Goal: Information Seeking & Learning: Compare options

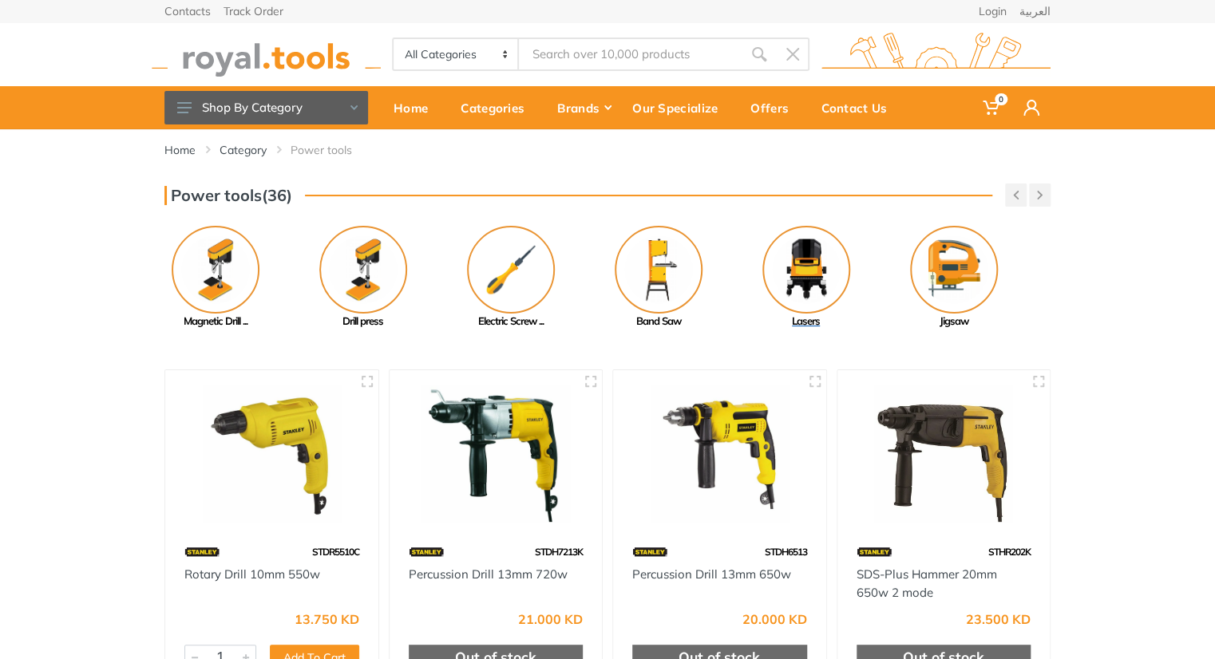
drag, startPoint x: 889, startPoint y: 263, endPoint x: 620, endPoint y: 269, distance: 269.9
click at [633, 270] on link "Band Saw" at bounding box center [658, 278] width 148 height 104
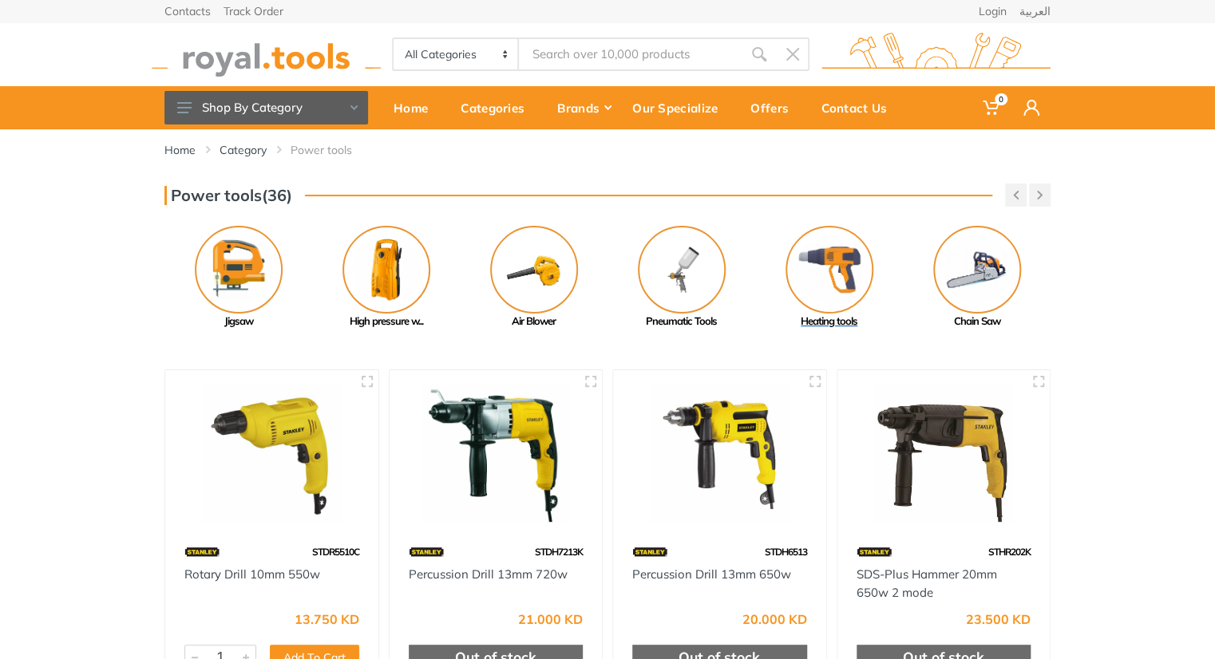
click at [846, 258] on img at bounding box center [830, 270] width 88 height 88
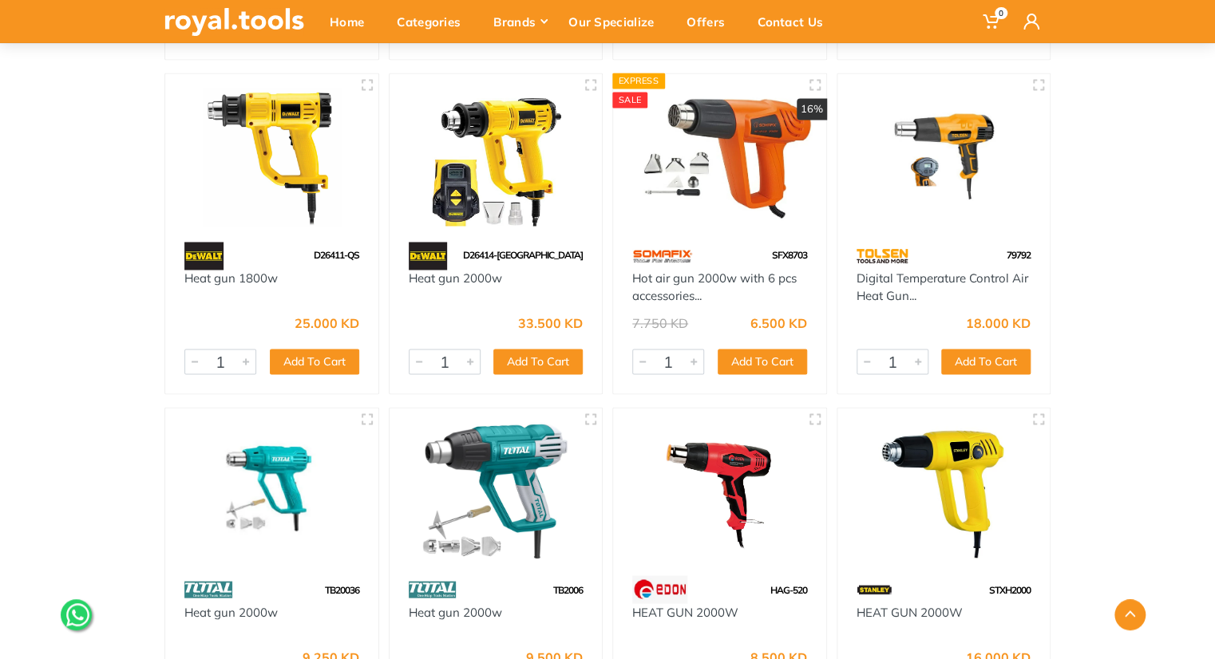
scroll to position [1170, 0]
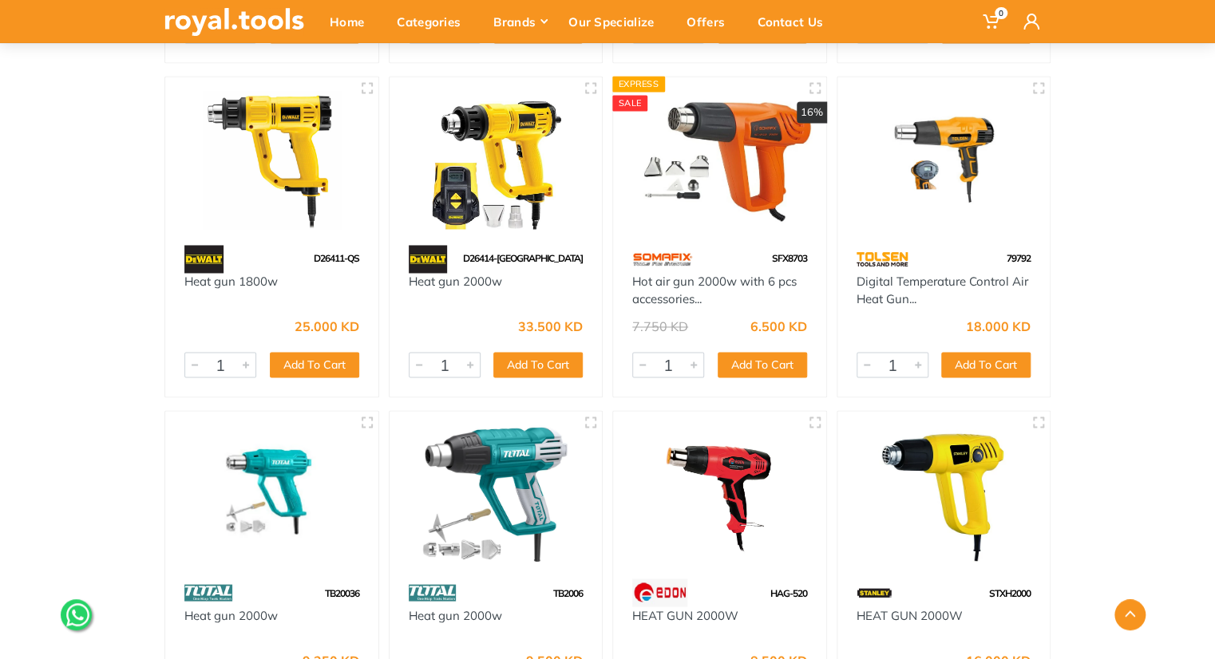
click at [993, 167] on img at bounding box center [944, 160] width 184 height 138
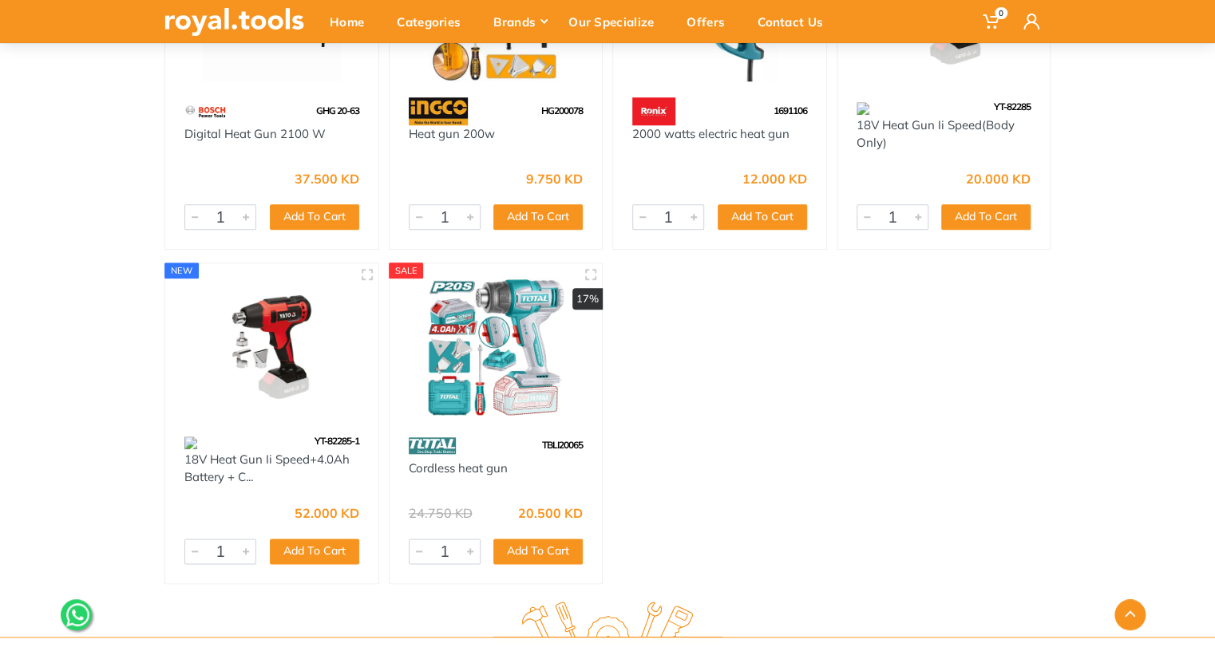
scroll to position [3658, 0]
click at [476, 333] on img at bounding box center [496, 348] width 184 height 138
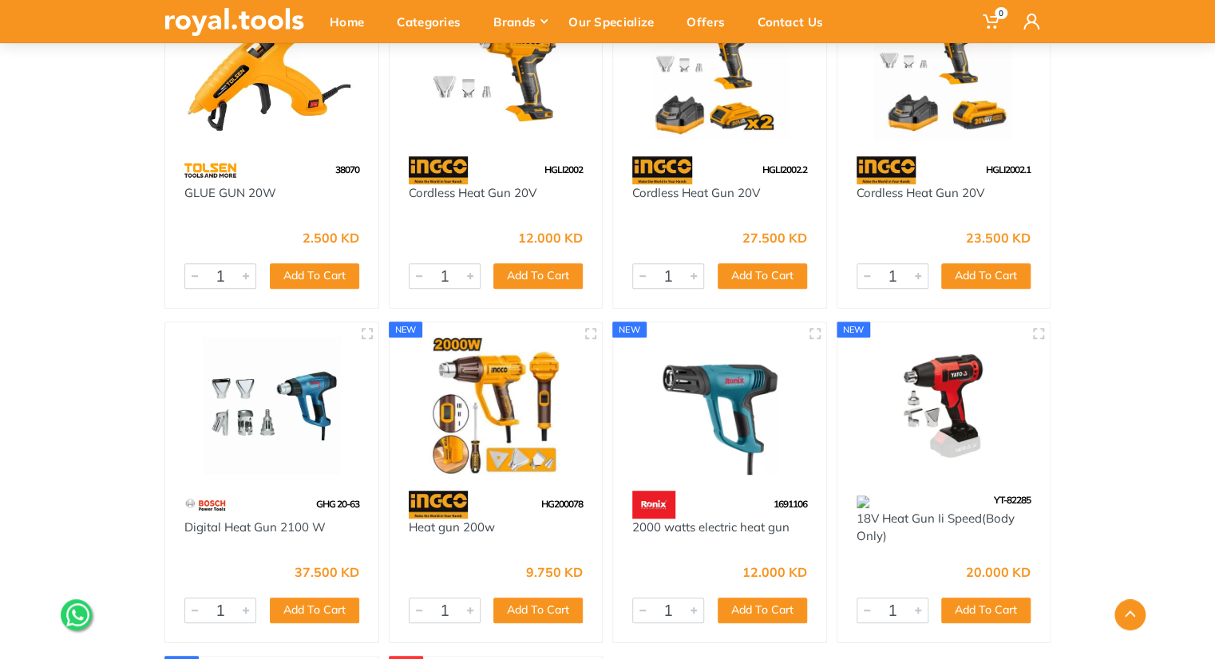
scroll to position [3237, 0]
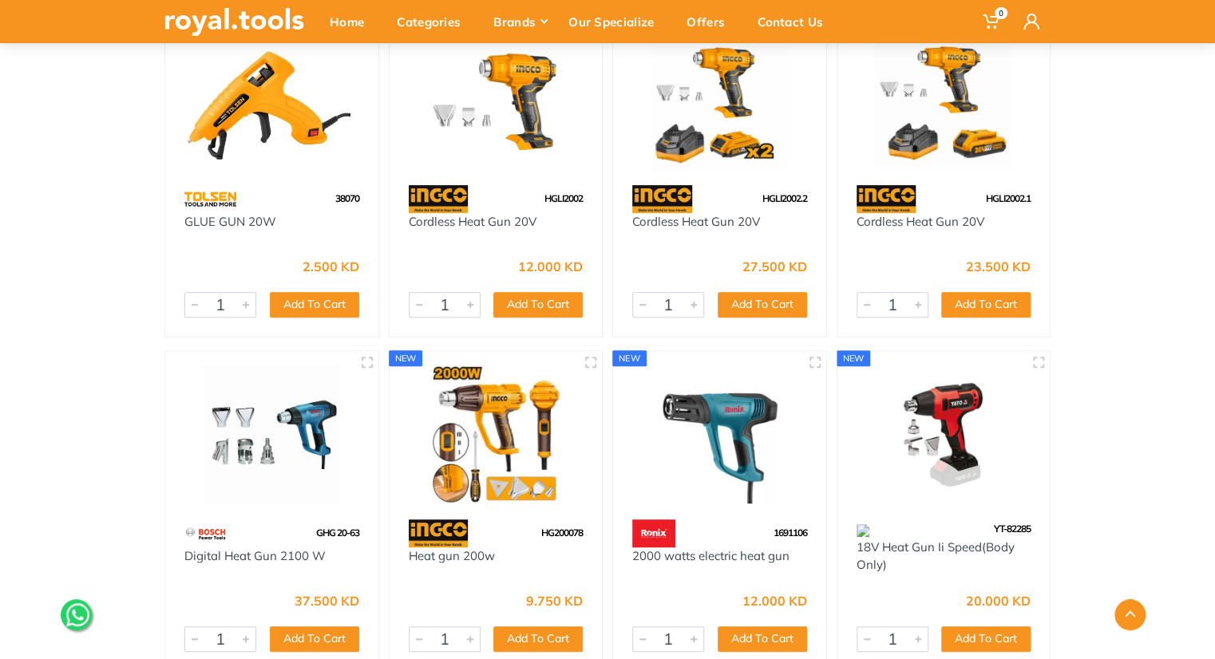
click at [668, 426] on img at bounding box center [720, 435] width 184 height 138
click at [227, 406] on img at bounding box center [272, 435] width 184 height 138
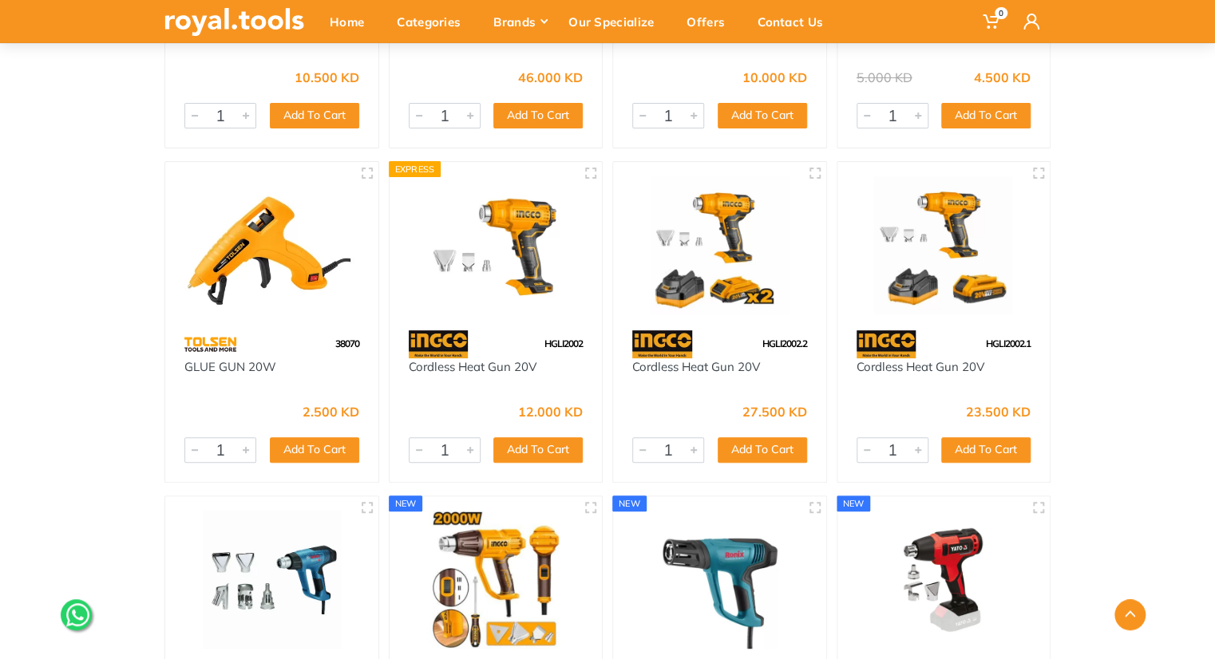
scroll to position [3312, 0]
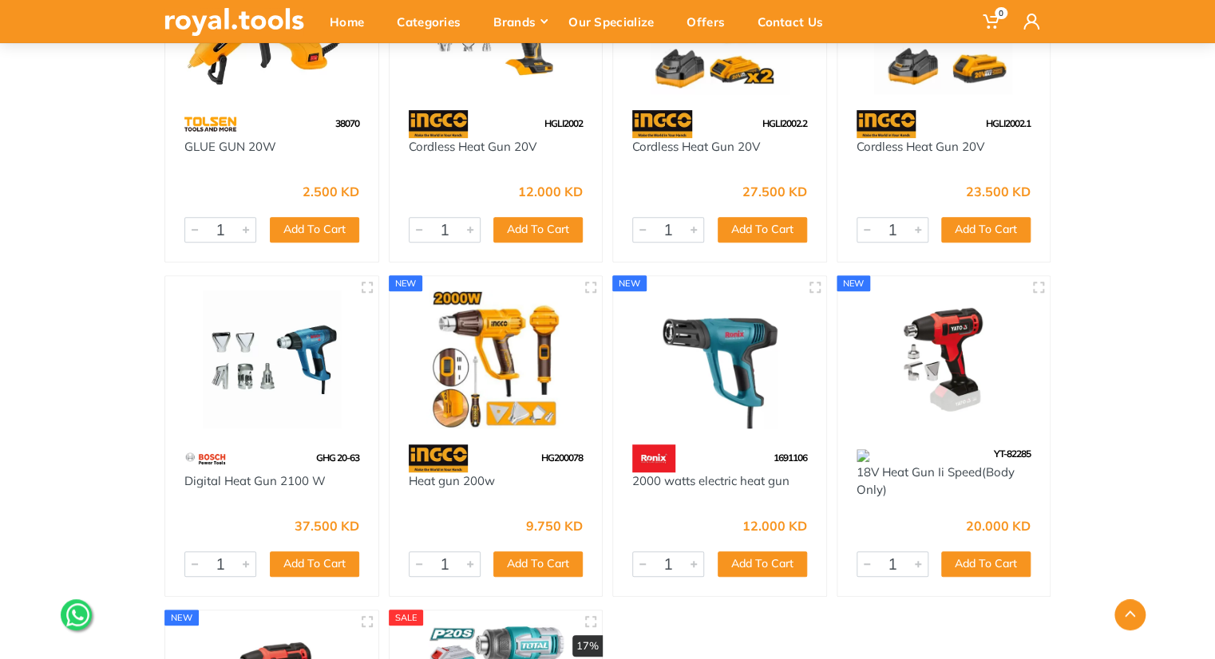
click at [979, 333] on img at bounding box center [944, 360] width 184 height 138
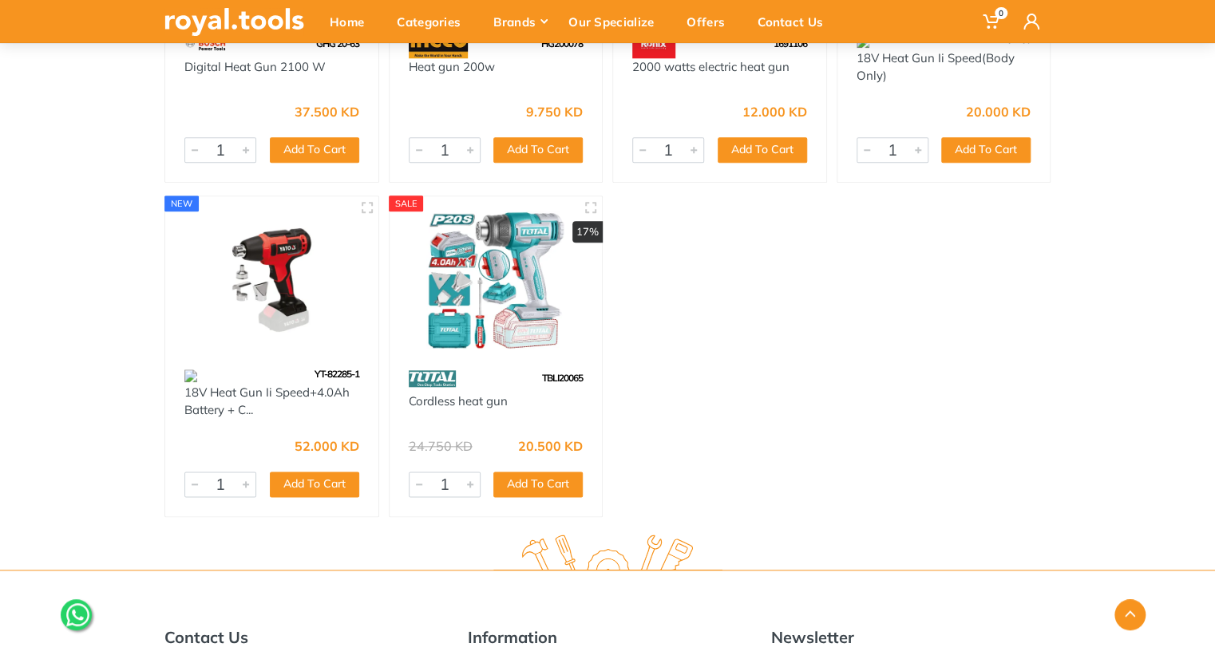
scroll to position [3609, 0]
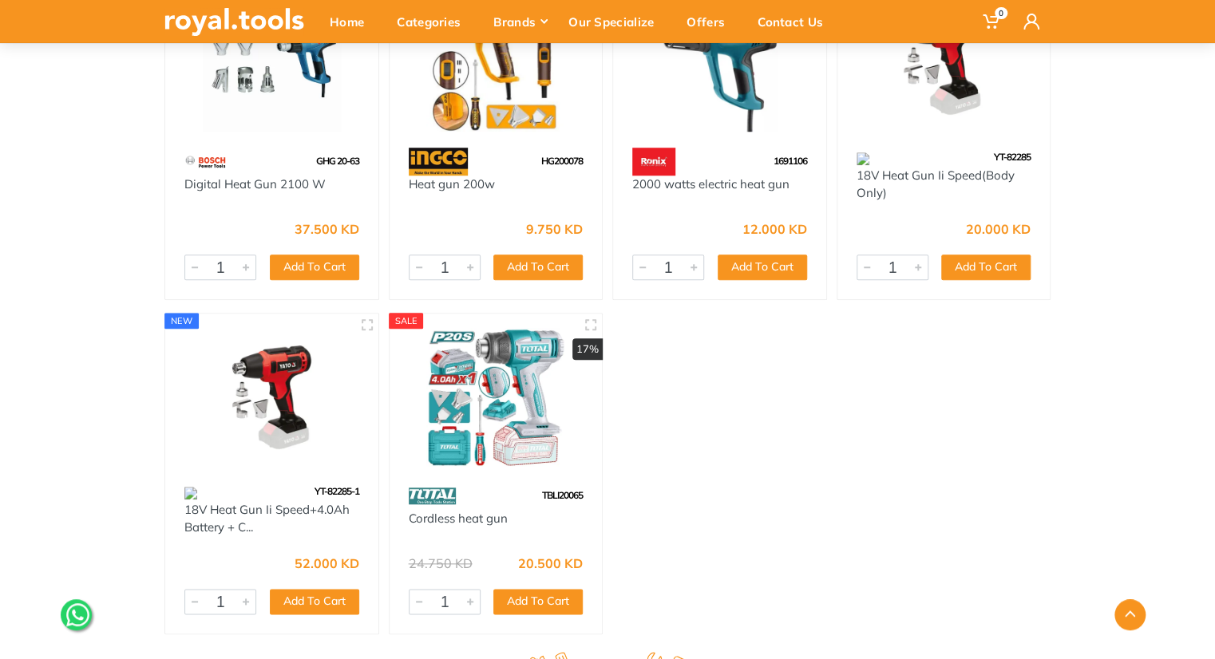
drag, startPoint x: 556, startPoint y: 509, endPoint x: 554, endPoint y: 496, distance: 12.9
click at [554, 496] on div "SALE 17% TBLI20065 Cordless heat gun 24.750 KD 20.500 KD 7500 1 Add To Cart Add" at bounding box center [496, 474] width 215 height 322
click at [554, 496] on span "TBLI20065" at bounding box center [562, 495] width 41 height 12
copy span "TBLI20065"
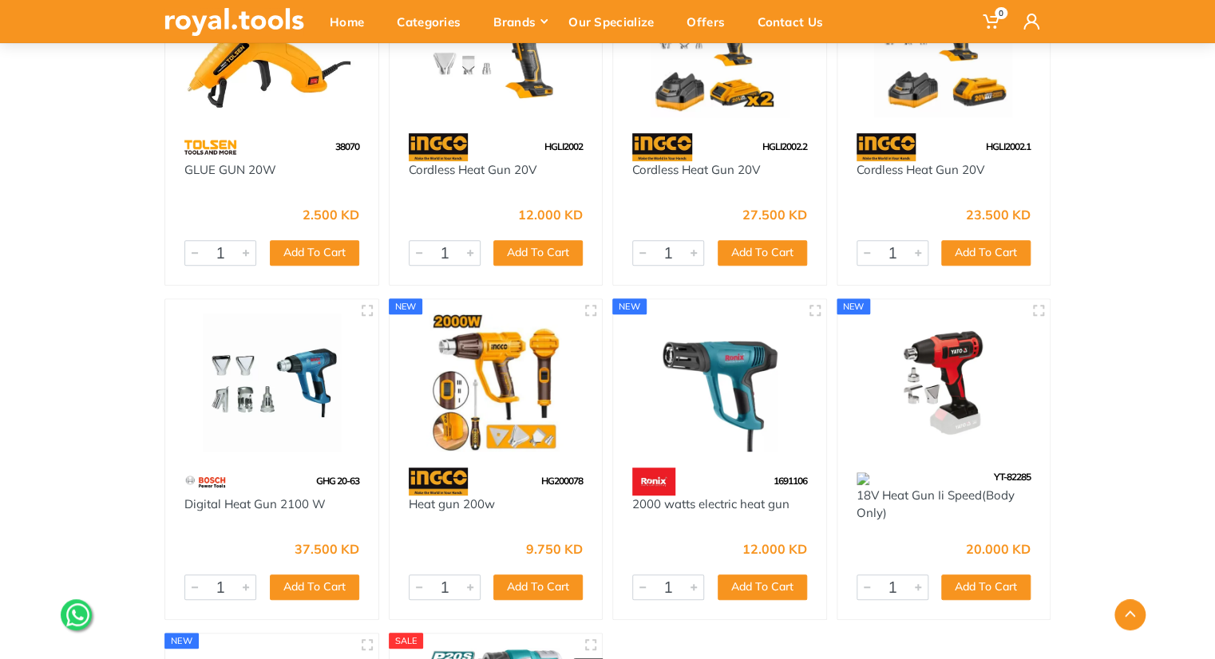
scroll to position [3293, 0]
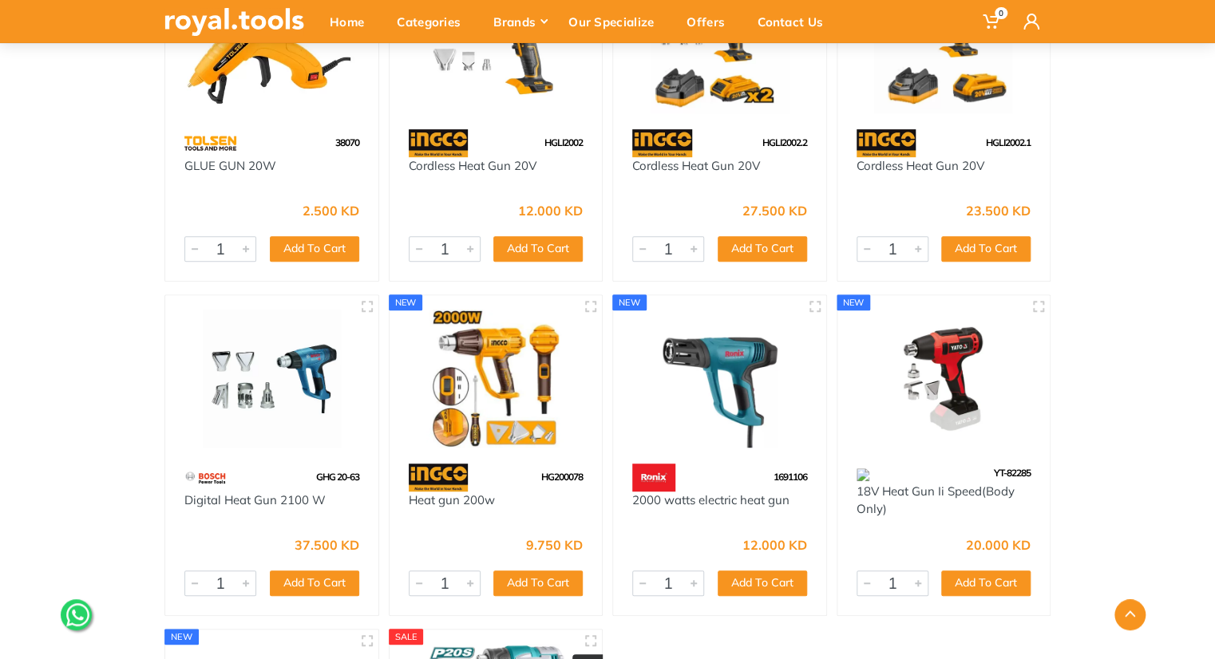
click at [488, 378] on img at bounding box center [496, 379] width 184 height 138
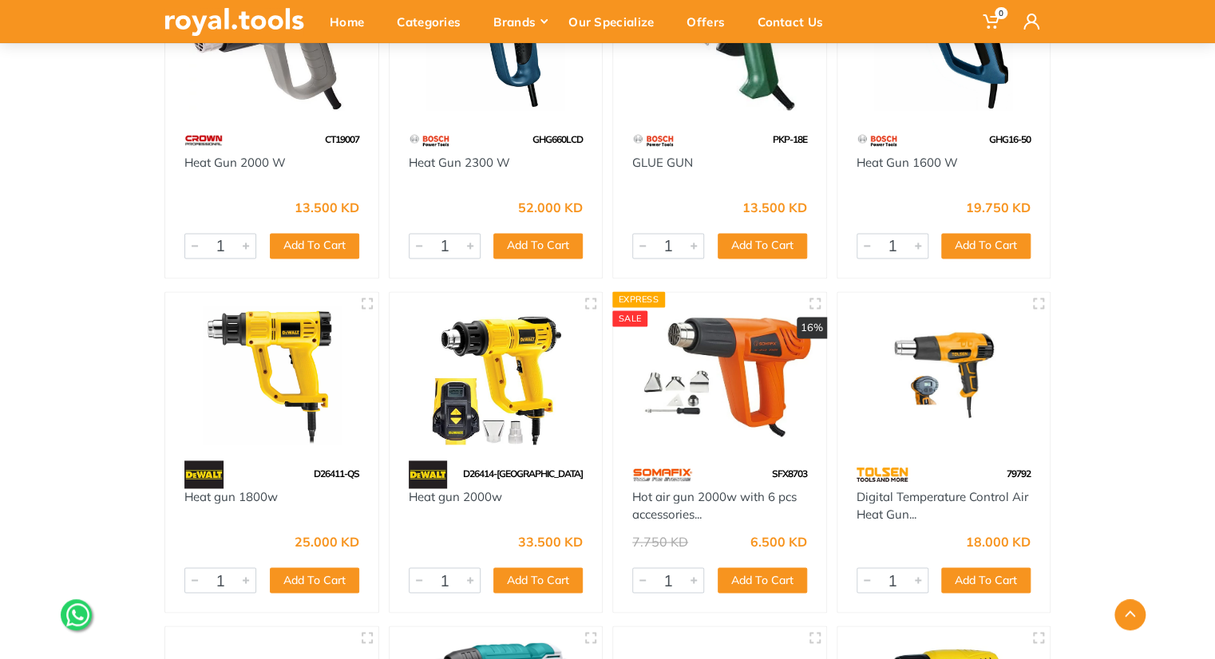
scroll to position [925, 0]
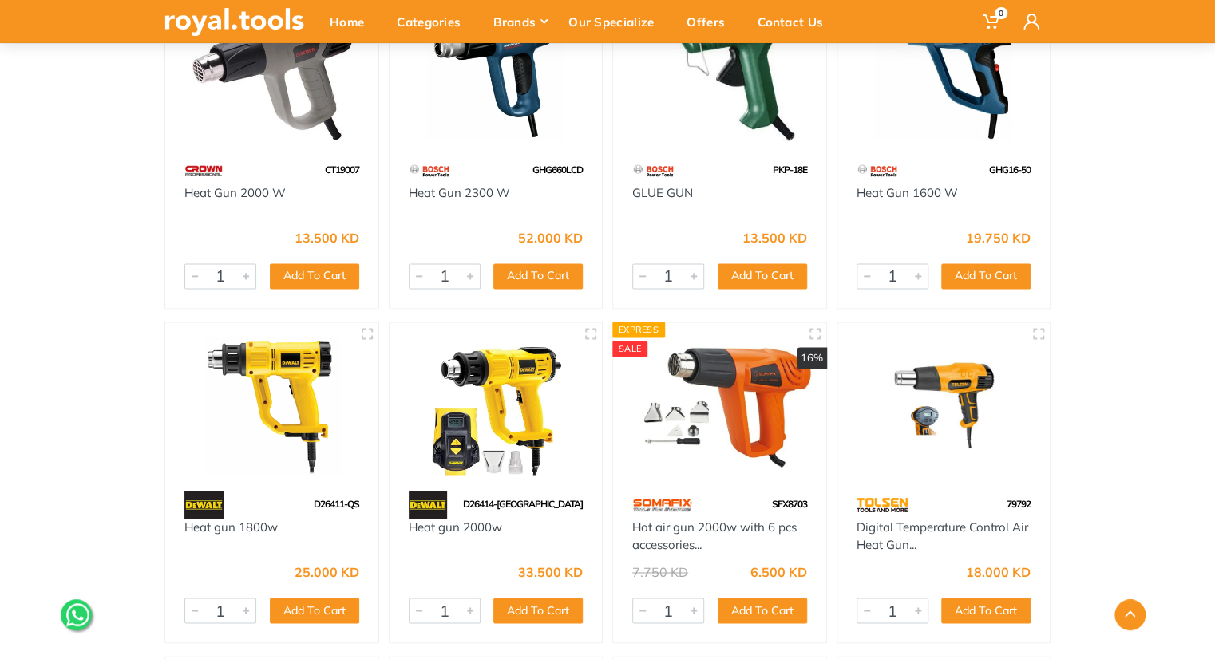
click at [479, 404] on img at bounding box center [496, 406] width 184 height 138
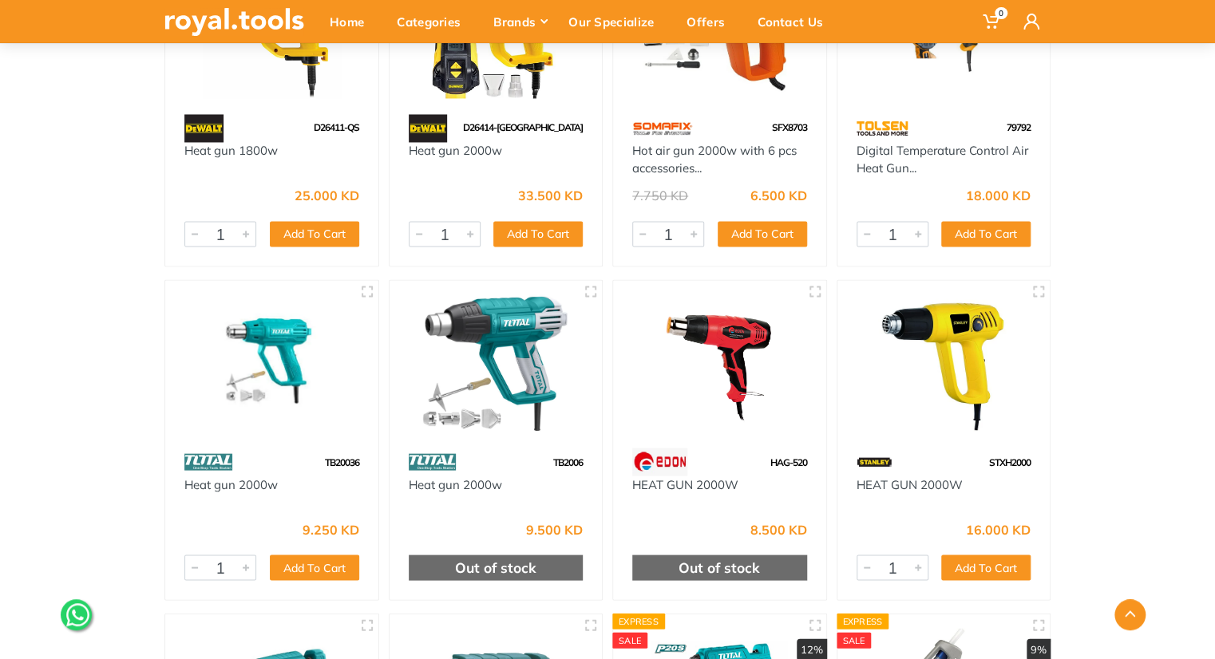
scroll to position [1309, 0]
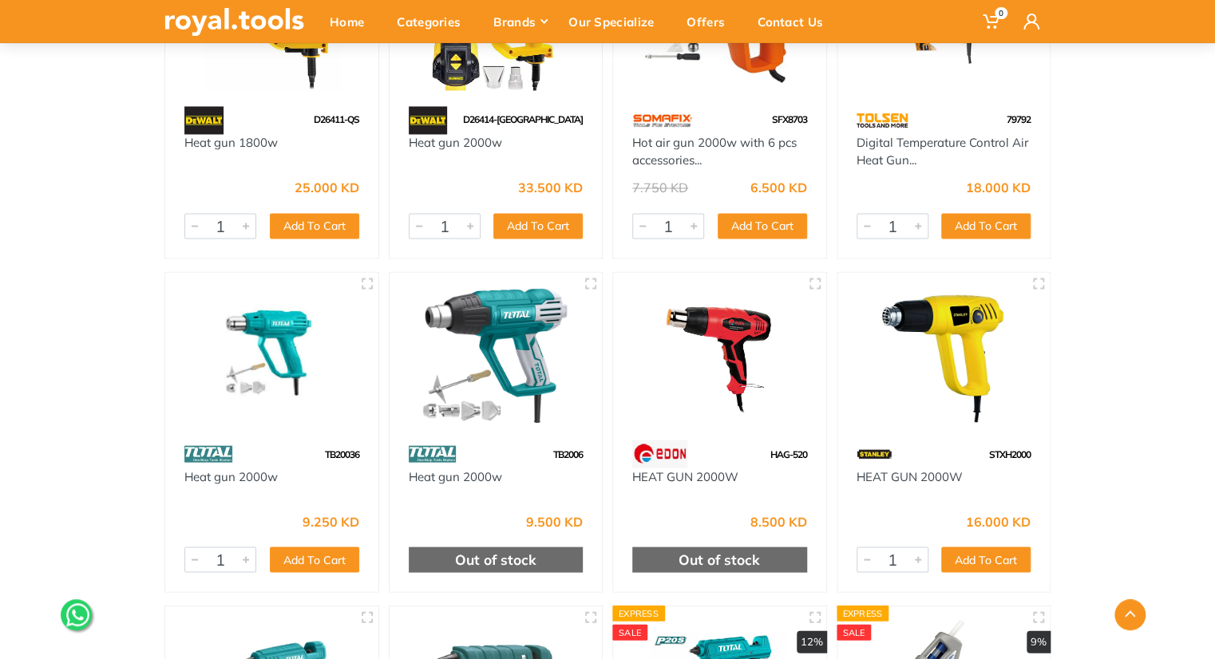
click at [949, 58] on img at bounding box center [944, 21] width 184 height 138
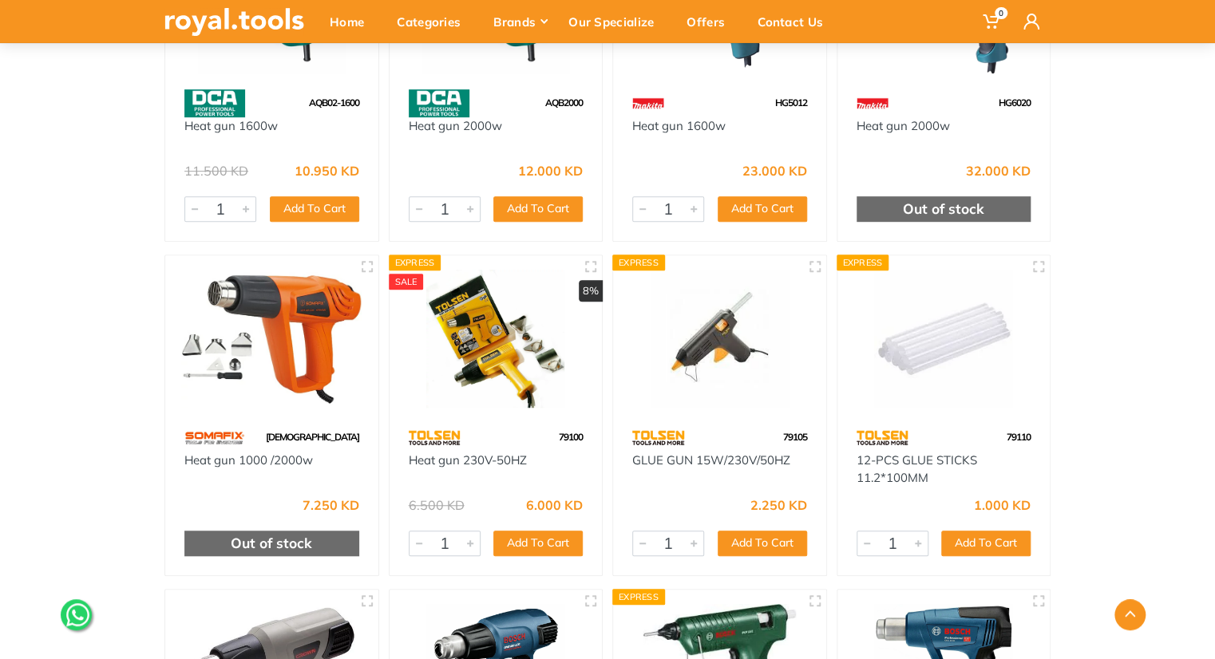
scroll to position [334, 0]
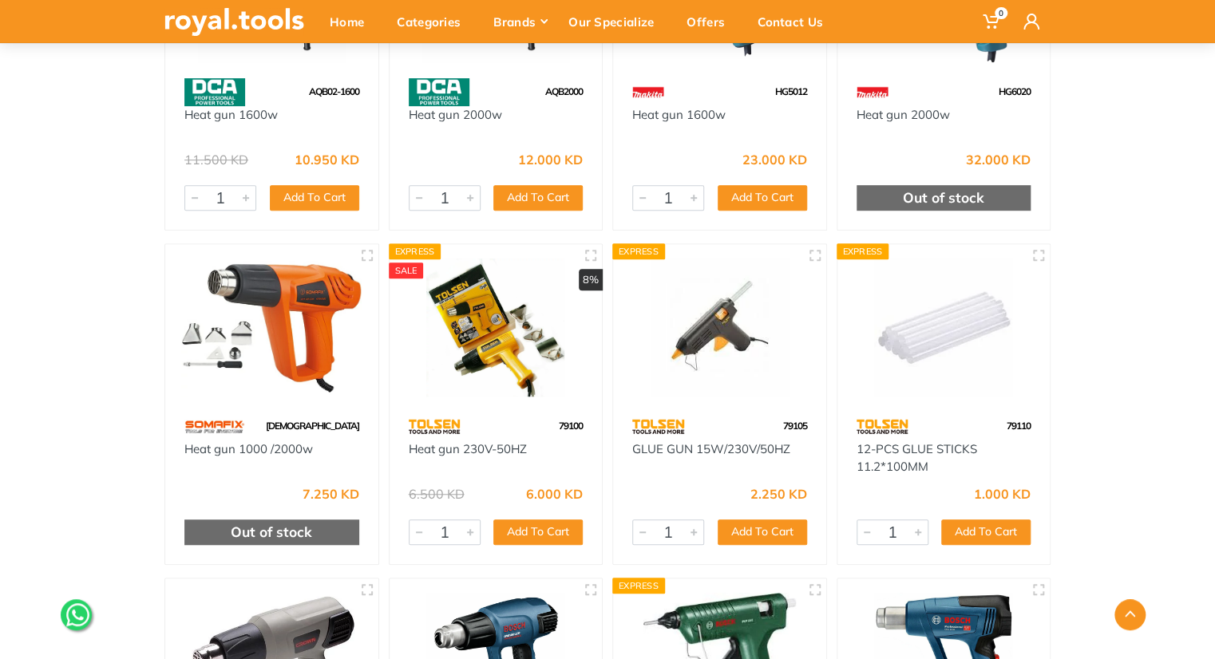
click at [480, 335] on img at bounding box center [496, 328] width 184 height 138
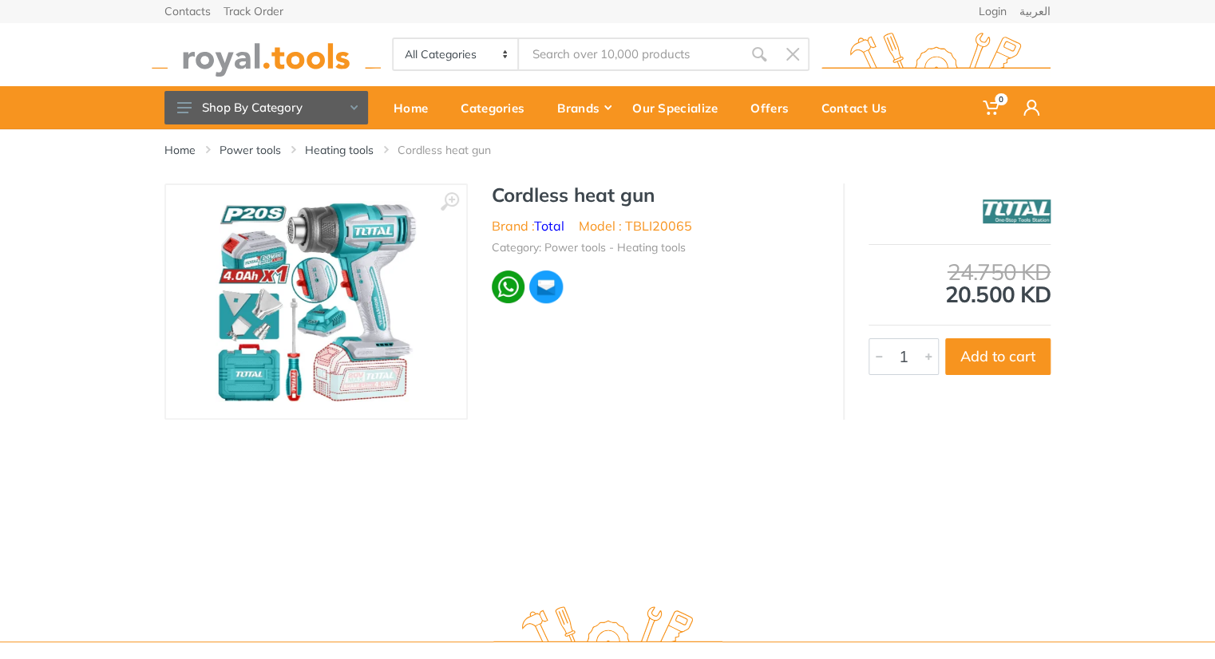
click at [374, 291] on img at bounding box center [316, 301] width 201 height 201
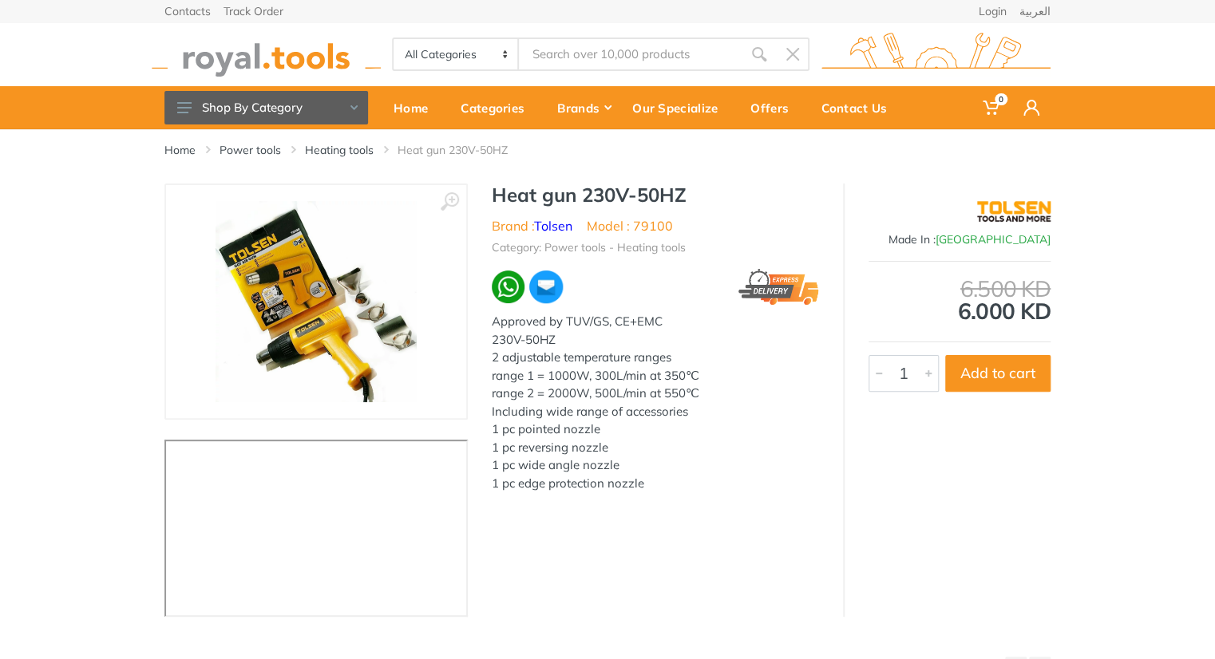
click at [722, 372] on div "Approved by TUV/GS, CE+EMC 230V-50HZ 2 adjustable temperature ranges range 1 = …" at bounding box center [655, 412] width 327 height 198
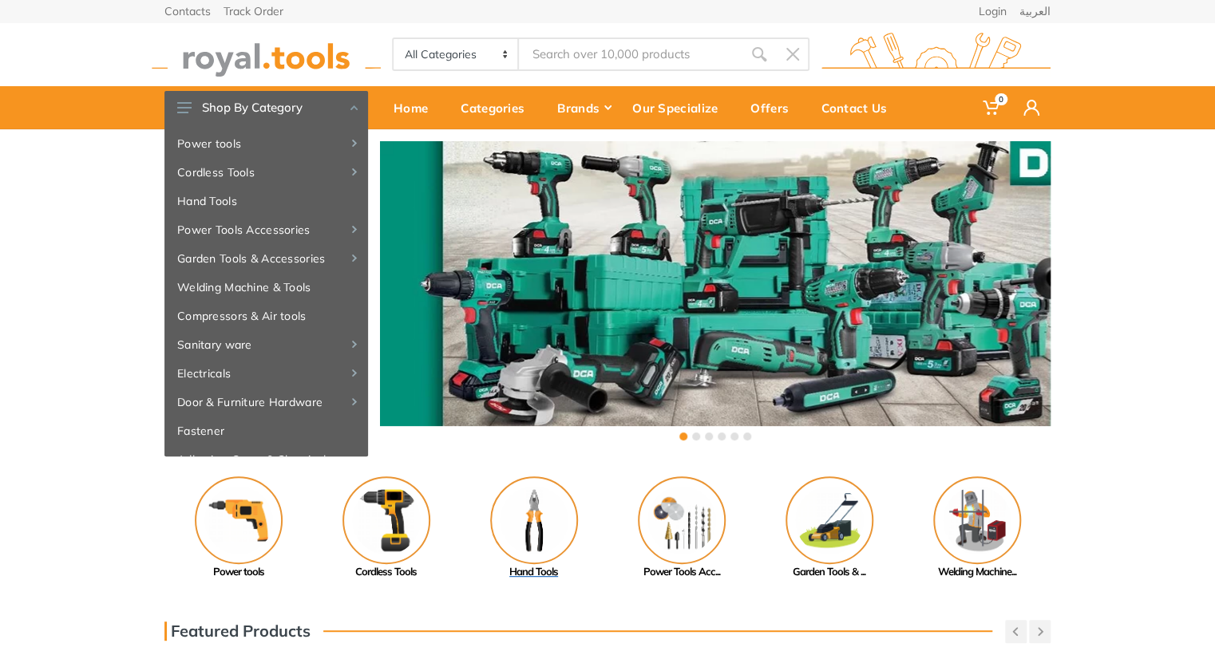
click at [577, 508] on link "Hand Tools" at bounding box center [534, 529] width 148 height 104
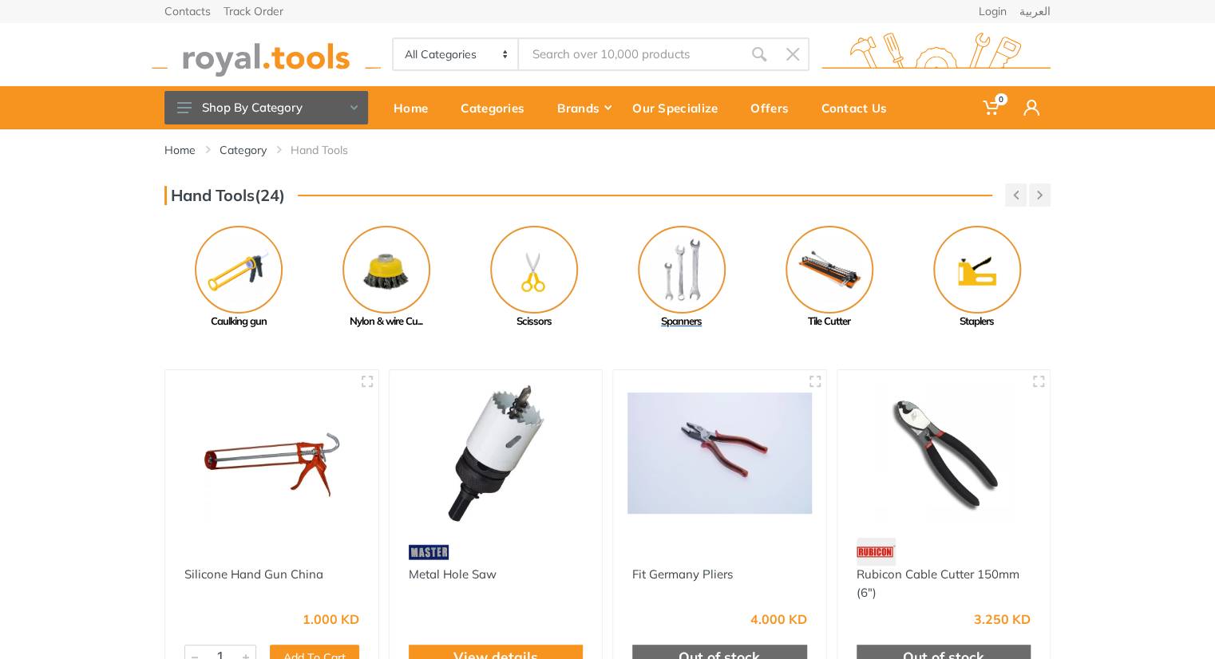
click at [674, 239] on img at bounding box center [682, 270] width 88 height 88
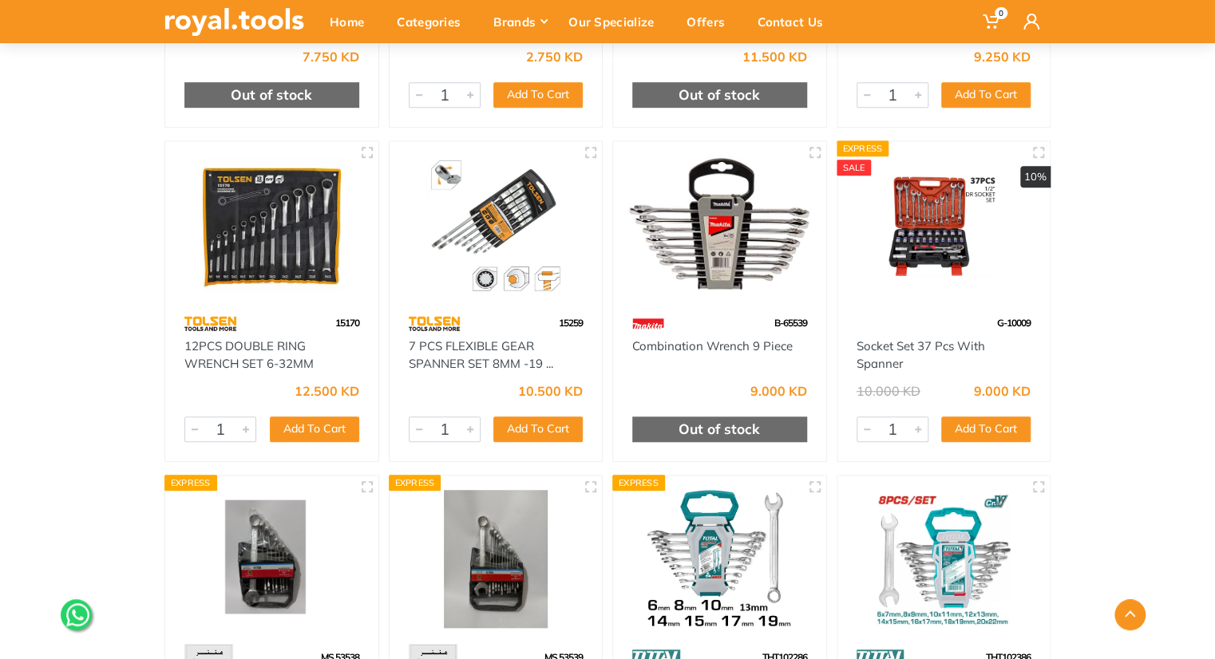
scroll to position [436, 0]
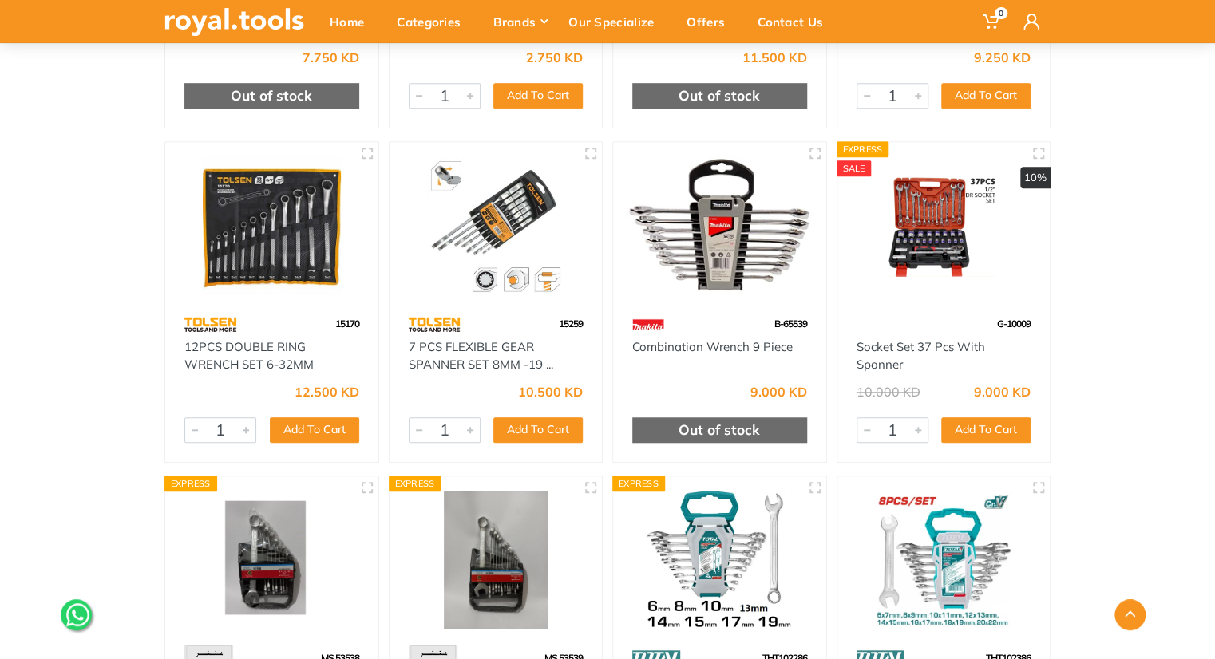
click at [491, 216] on img at bounding box center [496, 225] width 184 height 138
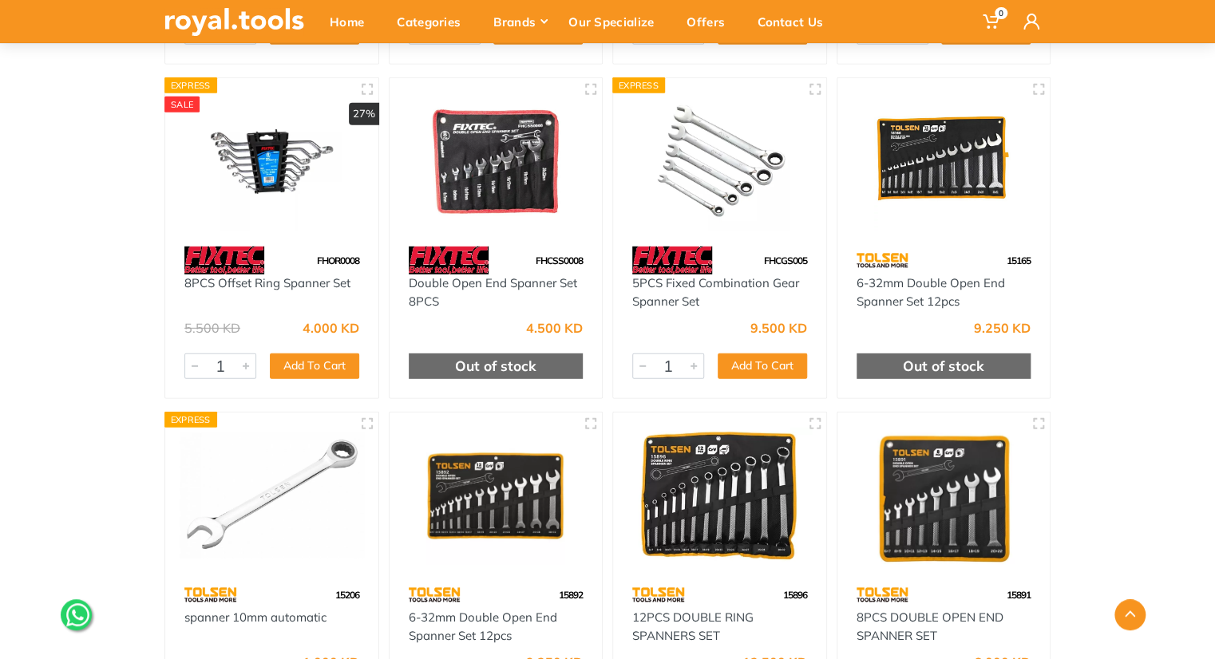
scroll to position [2171, 0]
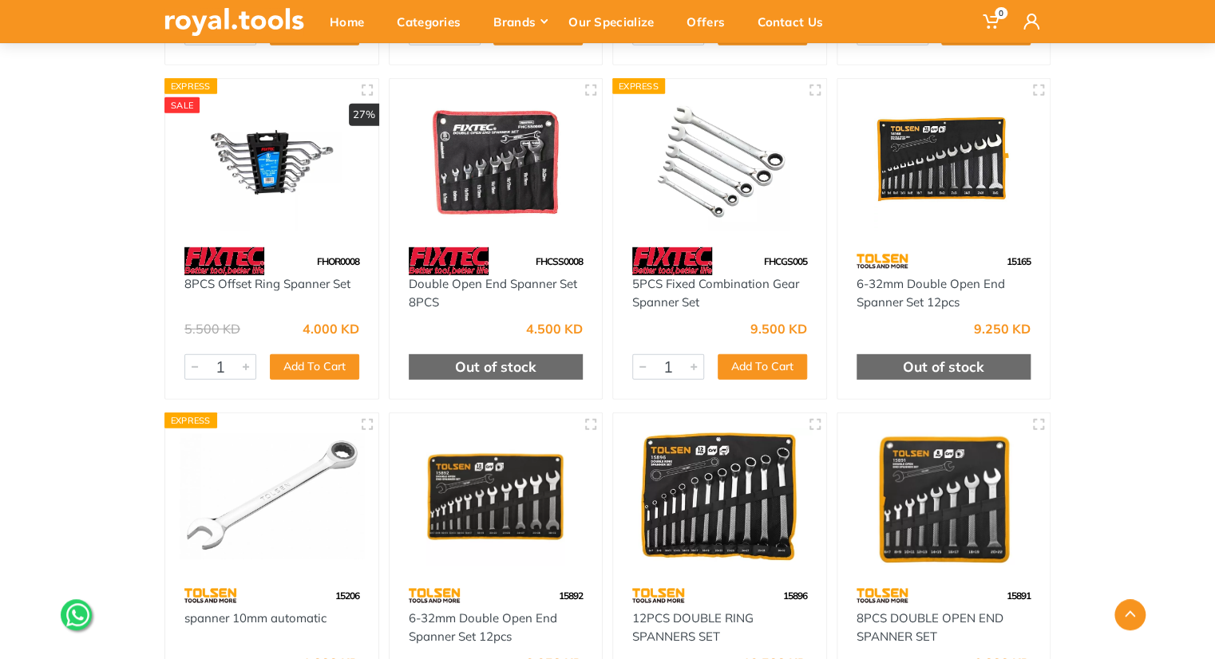
click at [699, 175] on img at bounding box center [720, 162] width 184 height 138
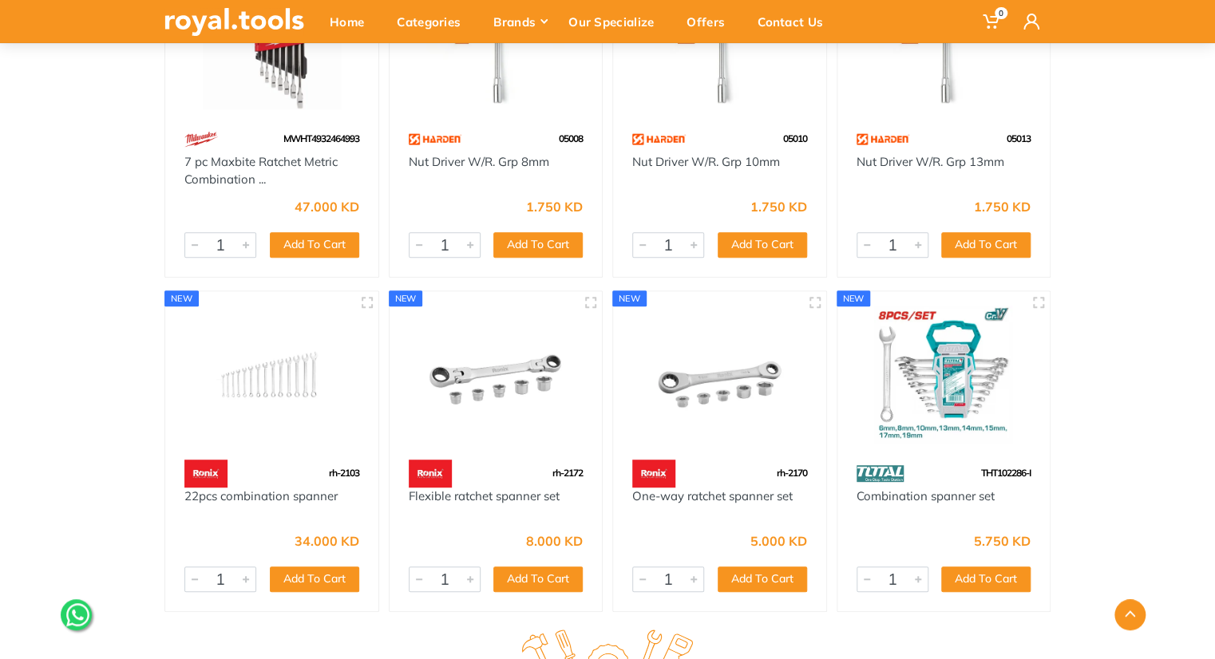
scroll to position [3283, 0]
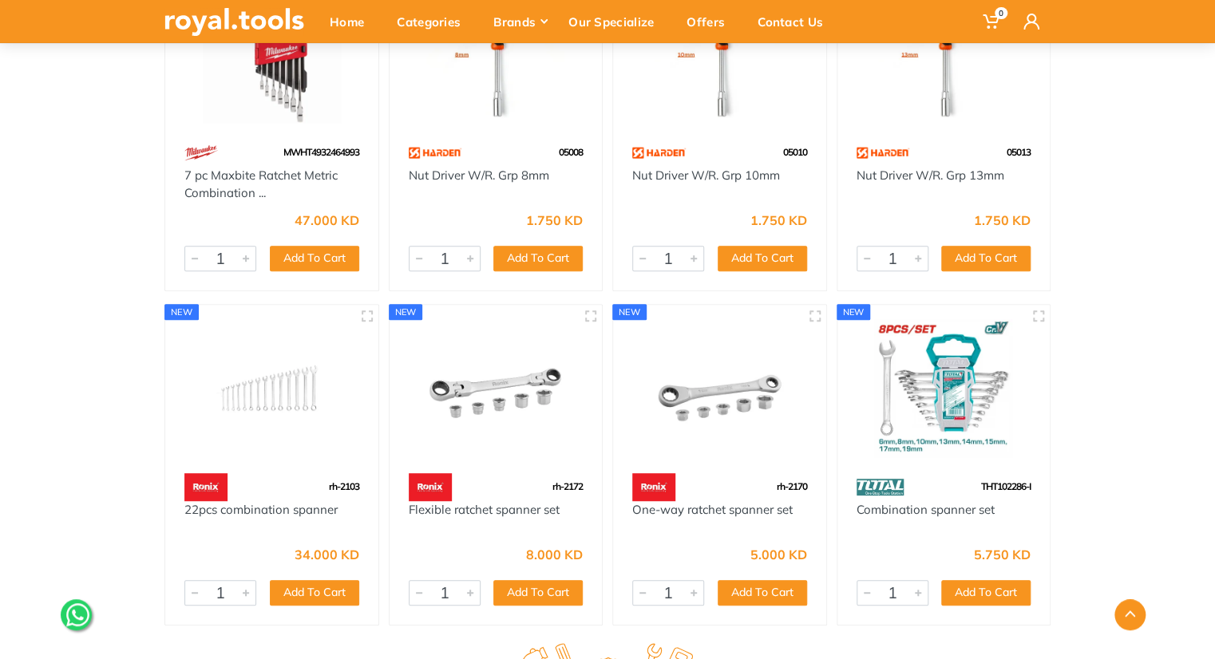
click at [706, 406] on img at bounding box center [720, 388] width 184 height 138
click at [495, 368] on img at bounding box center [496, 388] width 184 height 138
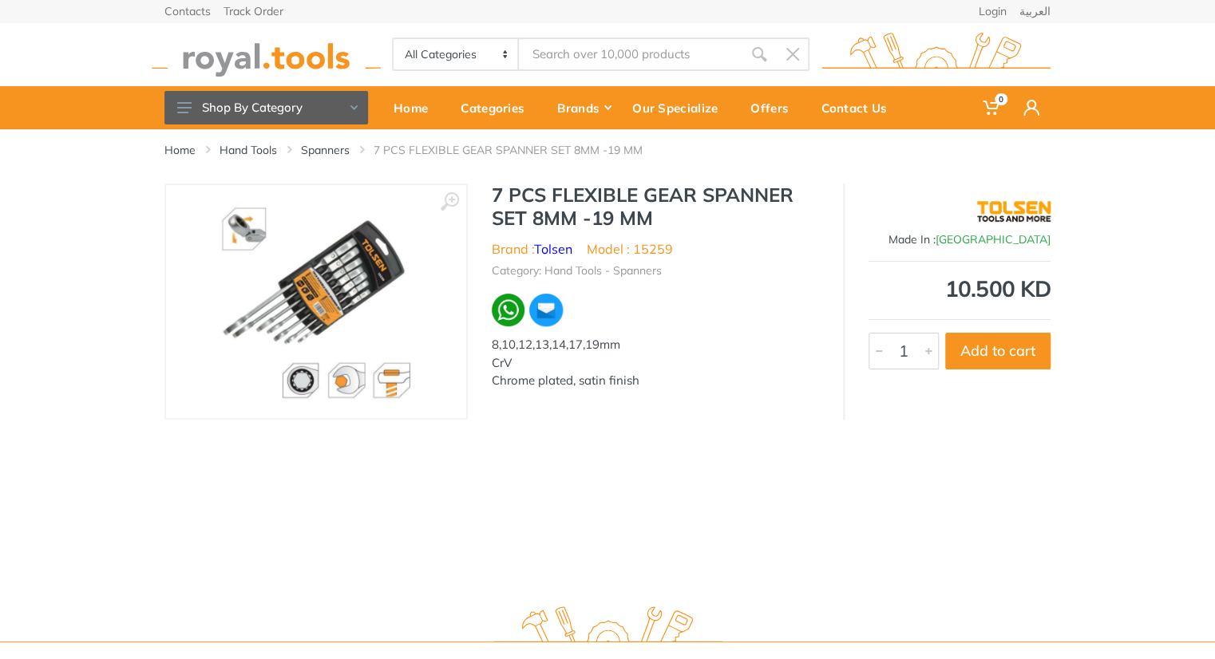
click at [697, 372] on div "8,10,12,13,14,17,19mm CrV Chrome plated, satin finish" at bounding box center [655, 363] width 327 height 54
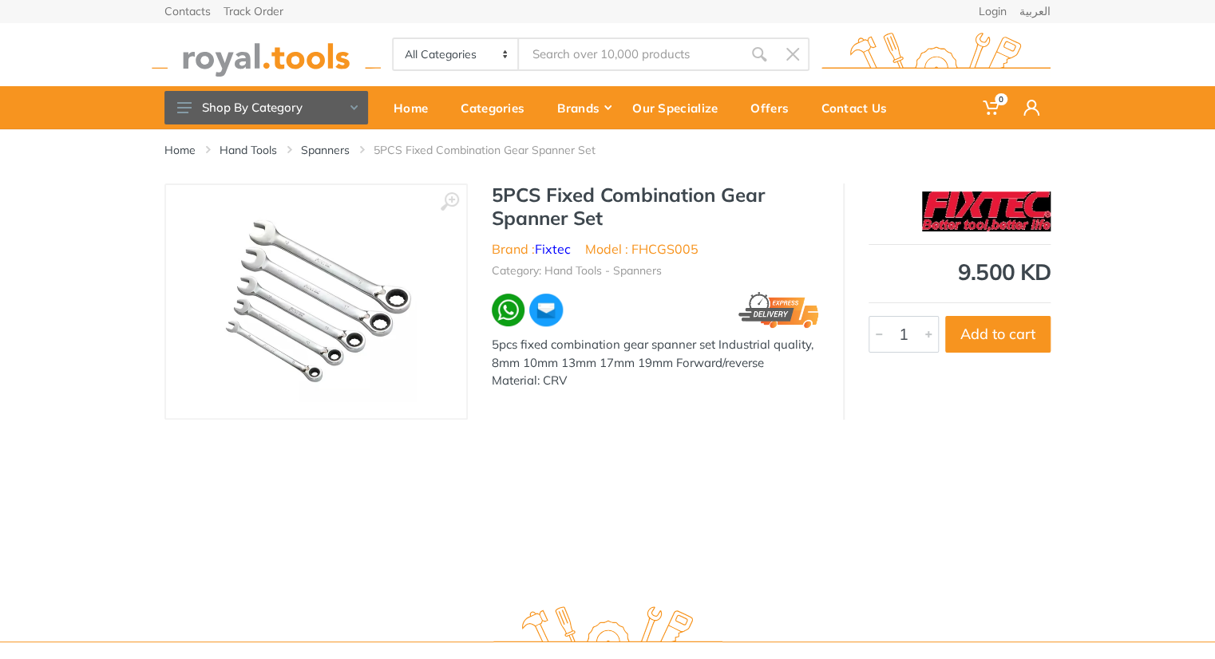
click at [355, 304] on img at bounding box center [316, 301] width 201 height 201
click at [703, 430] on div "Home Hand Tools Spanners 5PCS Fixed Combination Gear Spanner Set ‹ › Brand :" at bounding box center [607, 359] width 1215 height 461
